Goal: Task Accomplishment & Management: Manage account settings

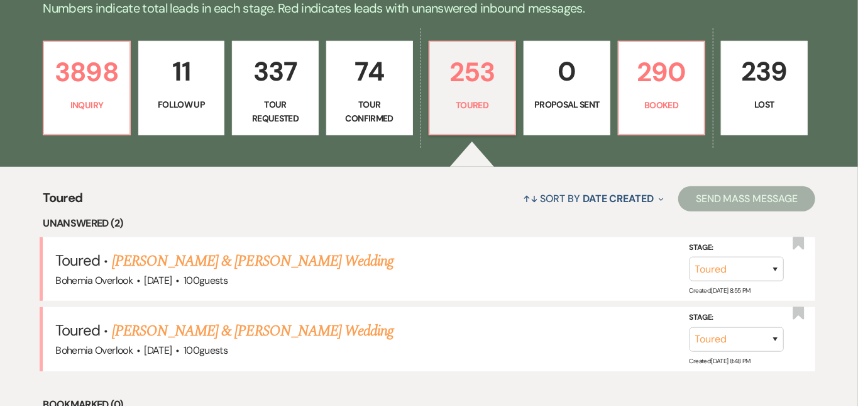
scroll to position [347, 0]
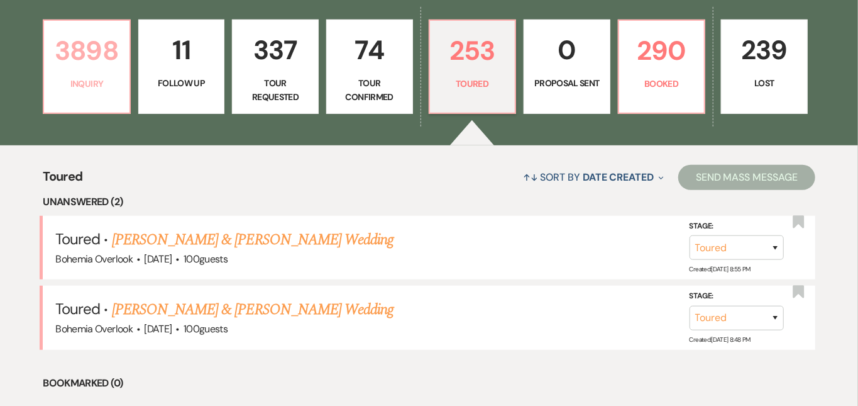
click at [88, 72] on p "3898" at bounding box center [87, 51] width 70 height 42
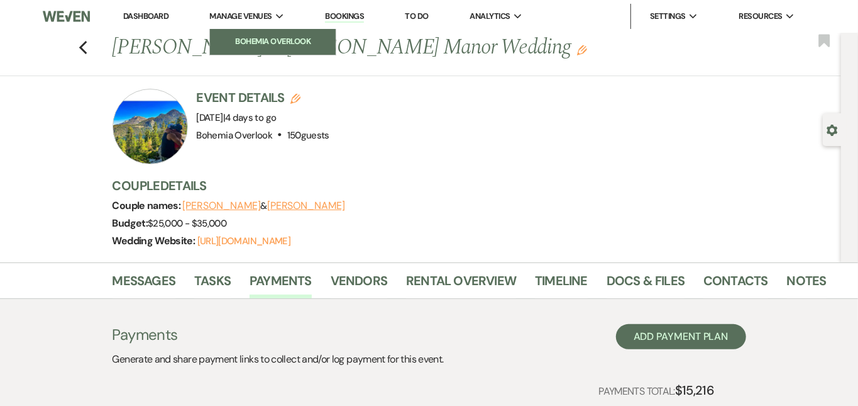
click at [241, 40] on li "Bohemia Overlook" at bounding box center [272, 41] width 113 height 13
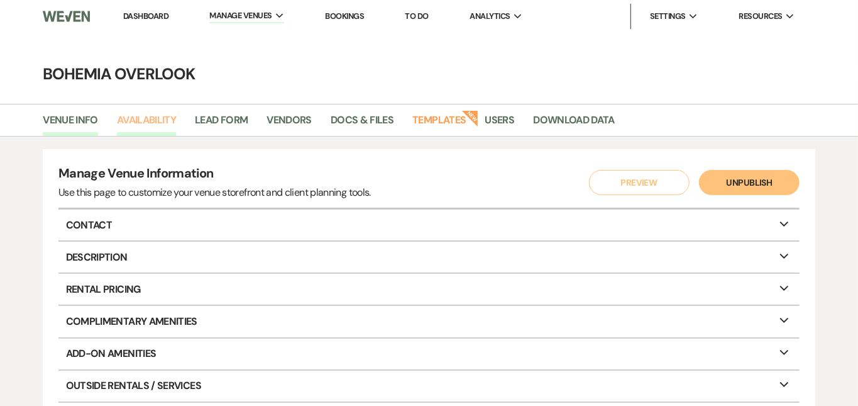
click at [151, 121] on link "Availability" at bounding box center [146, 124] width 59 height 24
select select "3"
select select "2026"
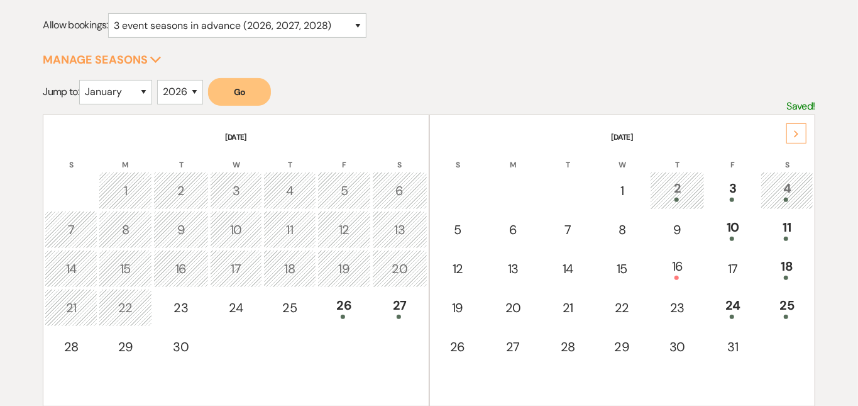
scroll to position [174, 0]
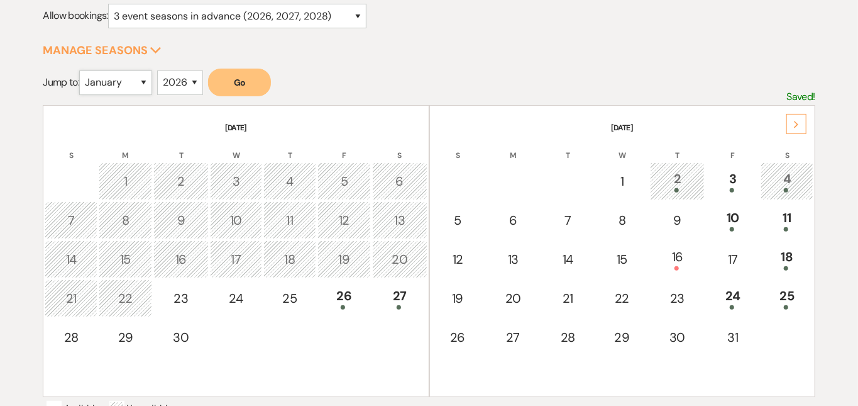
select select "9"
click at [227, 81] on button "Go" at bounding box center [239, 83] width 63 height 28
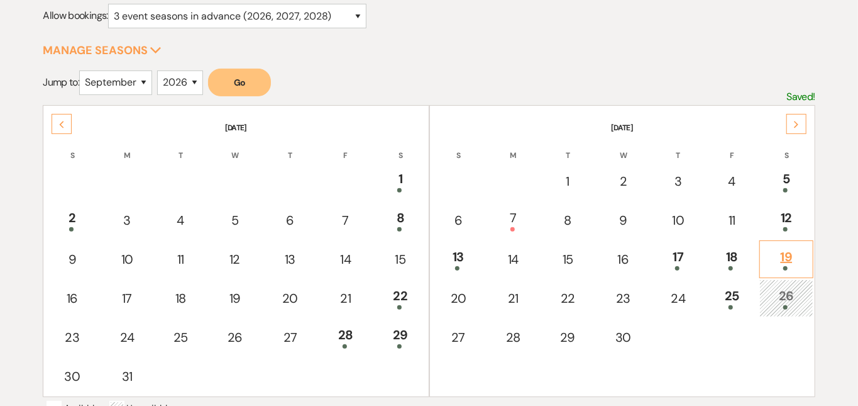
click at [783, 249] on div "19" at bounding box center [786, 258] width 40 height 23
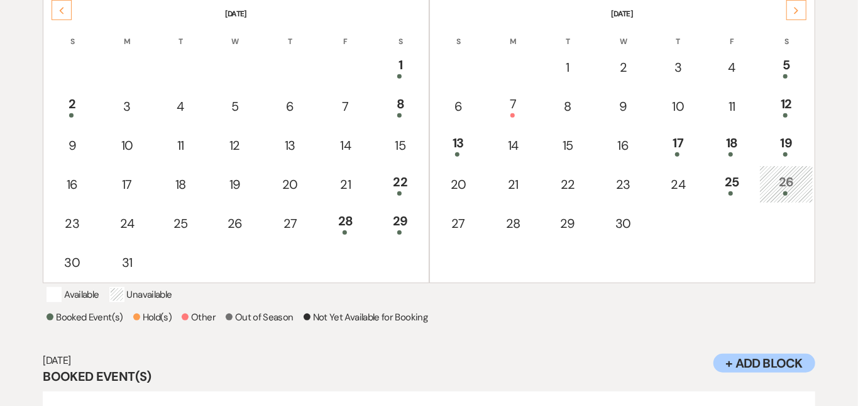
scroll to position [201, 0]
